Goal: Entertainment & Leisure: Consume media (video, audio)

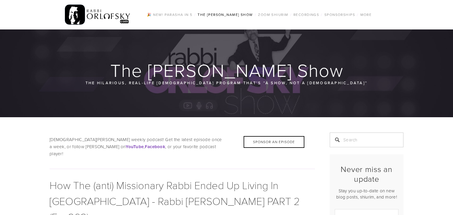
scroll to position [2, 0]
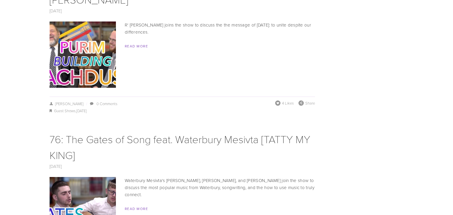
scroll to position [3234, 0]
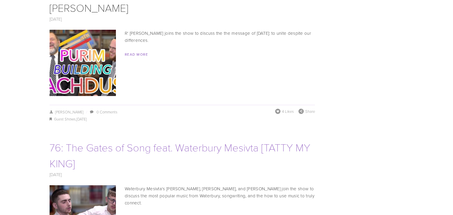
click at [236, 140] on link "76: The Gates of Song feat. Waterbury Mesivta [TATTY MY KING]" at bounding box center [180, 155] width 261 height 30
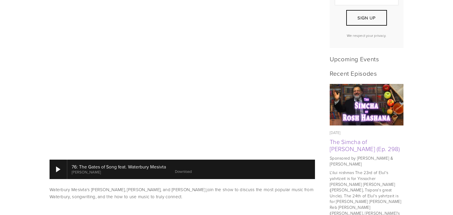
scroll to position [217, 0]
